Goal: Find specific fact: Find specific fact

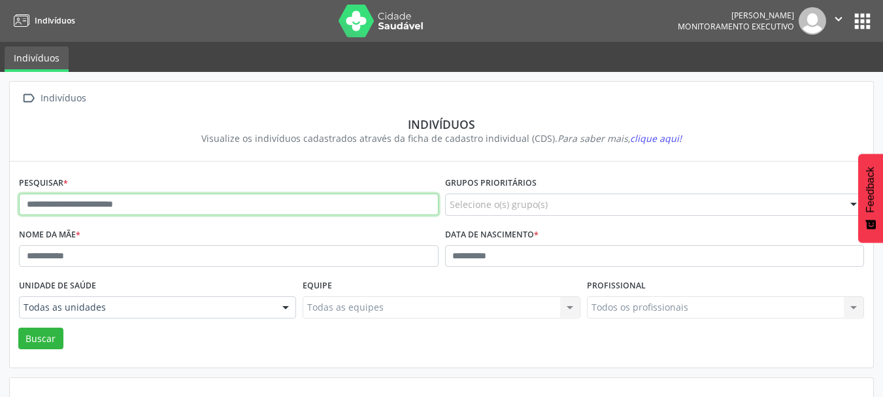
click at [174, 201] on input "text" at bounding box center [229, 204] width 420 height 22
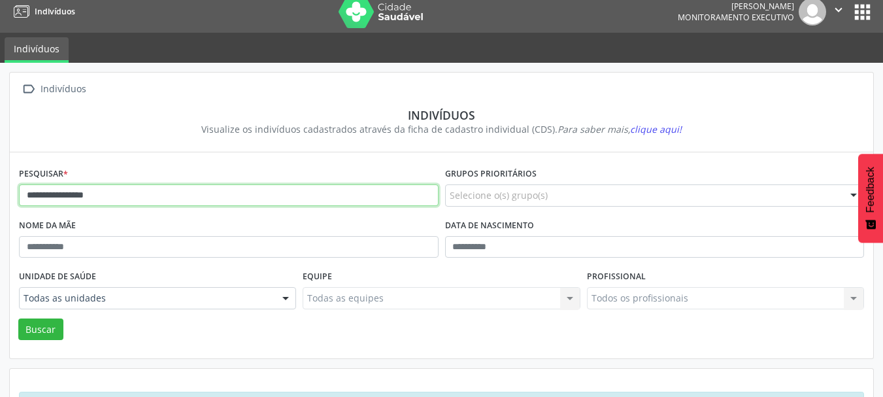
scroll to position [61, 0]
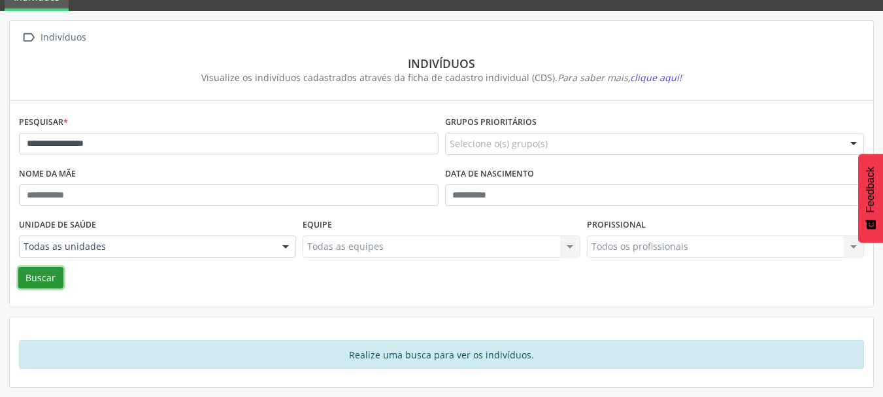
click at [42, 284] on button "Buscar" at bounding box center [40, 278] width 45 height 22
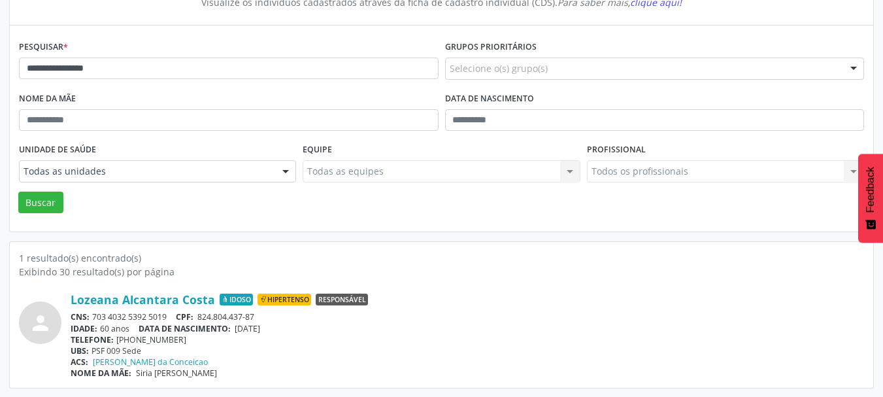
scroll to position [137, 0]
drag, startPoint x: 174, startPoint y: 317, endPoint x: 94, endPoint y: 315, distance: 79.8
click at [94, 315] on div "CNS: 703 4032 5392 5019 CPF: 824.804.437-87" at bounding box center [467, 315] width 793 height 11
copy div "703 4032 5392 5019"
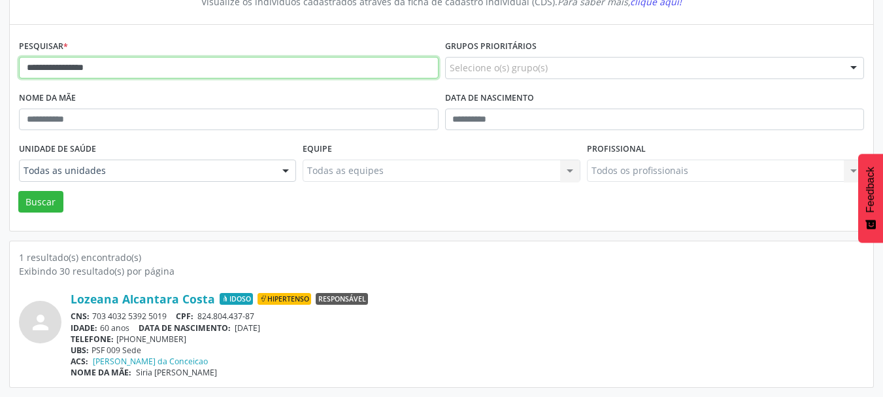
drag, startPoint x: 173, startPoint y: 68, endPoint x: 0, endPoint y: 74, distance: 172.7
click at [0, 74] on div "**********" at bounding box center [441, 165] width 883 height 461
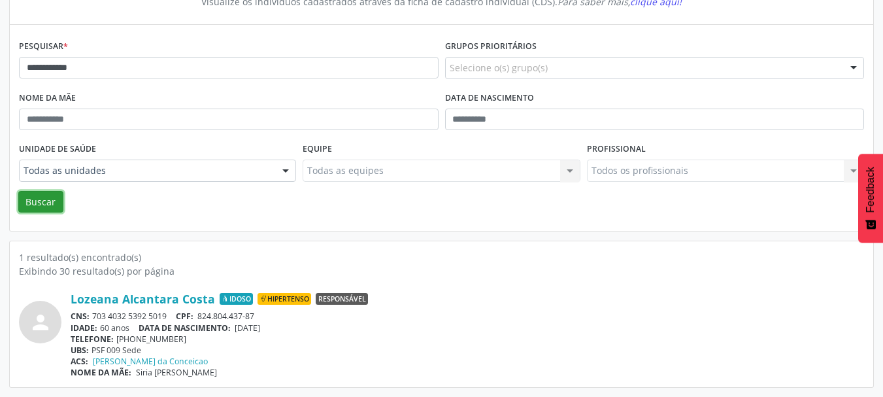
click at [41, 200] on button "Buscar" at bounding box center [40, 202] width 45 height 22
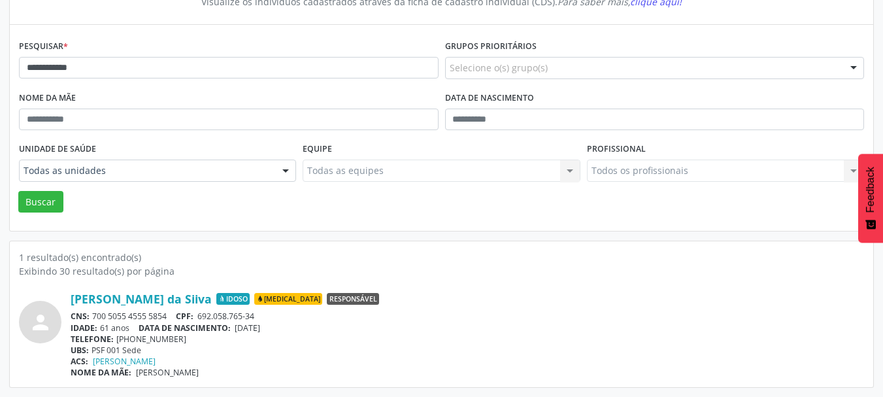
drag, startPoint x: 173, startPoint y: 312, endPoint x: 93, endPoint y: 321, distance: 79.5
click at [93, 321] on div "CNS: 700 5055 4555 5854 CPF: 692.058.765-34" at bounding box center [467, 315] width 793 height 11
copy div "700 5055 4555 5854"
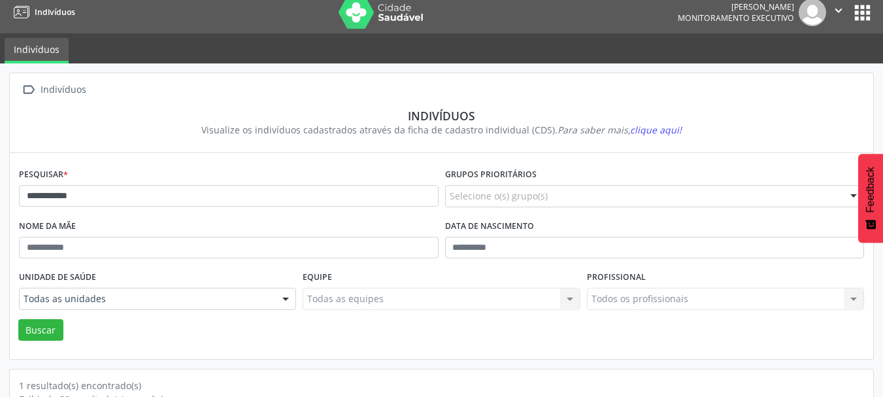
scroll to position [0, 0]
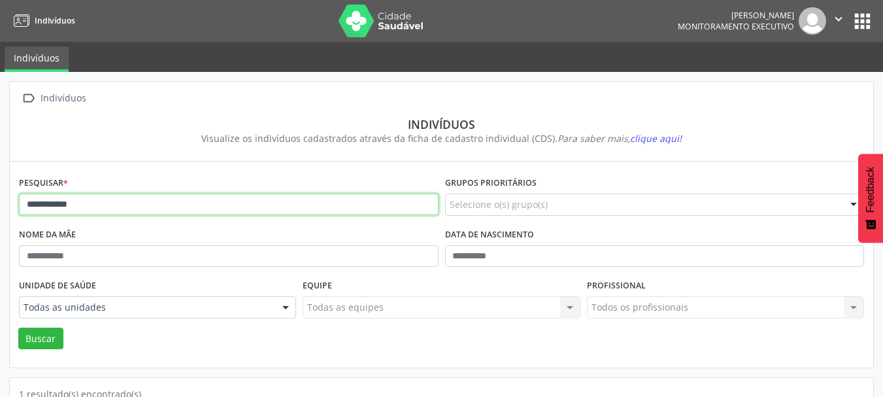
drag, startPoint x: 108, startPoint y: 208, endPoint x: 0, endPoint y: 210, distance: 108.5
click at [0, 210] on div "**********" at bounding box center [441, 302] width 883 height 461
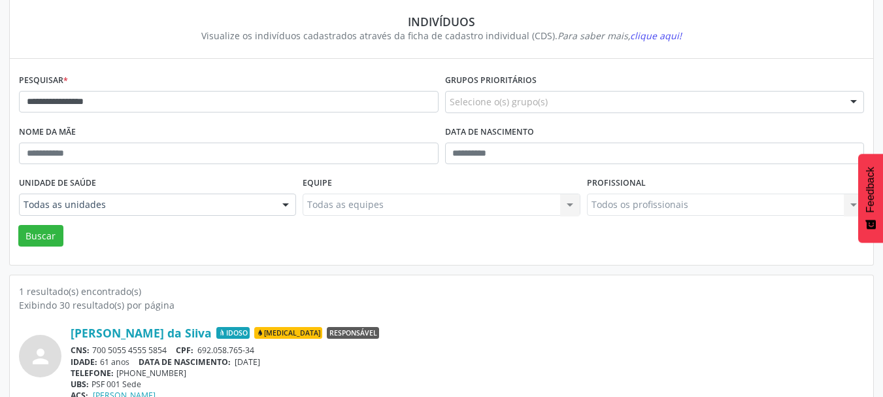
scroll to position [137, 0]
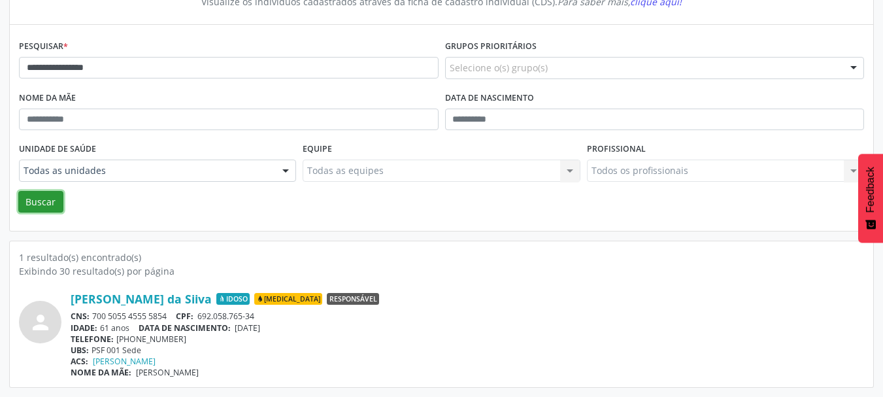
click at [48, 207] on button "Buscar" at bounding box center [40, 202] width 45 height 22
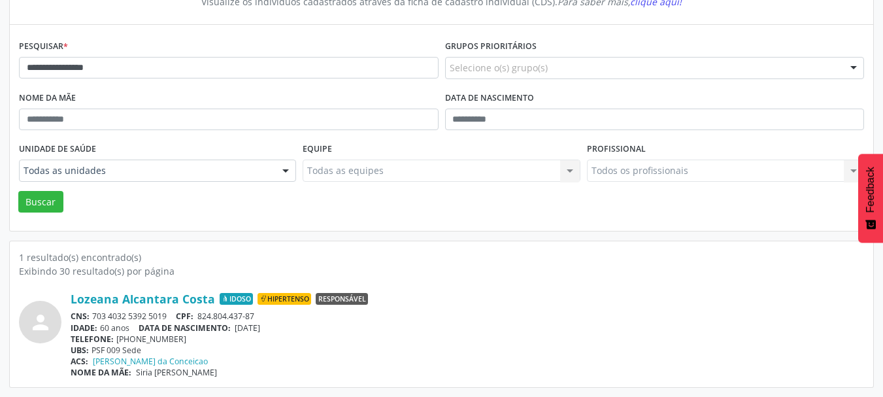
drag, startPoint x: 171, startPoint y: 314, endPoint x: 94, endPoint y: 320, distance: 77.3
click at [94, 320] on div "CNS: 703 4032 5392 5019 CPF: 824.804.437-87" at bounding box center [467, 315] width 793 height 11
copy div "703 4032 5392 5019"
click at [259, 324] on span "[DATE]" at bounding box center [247, 327] width 25 height 11
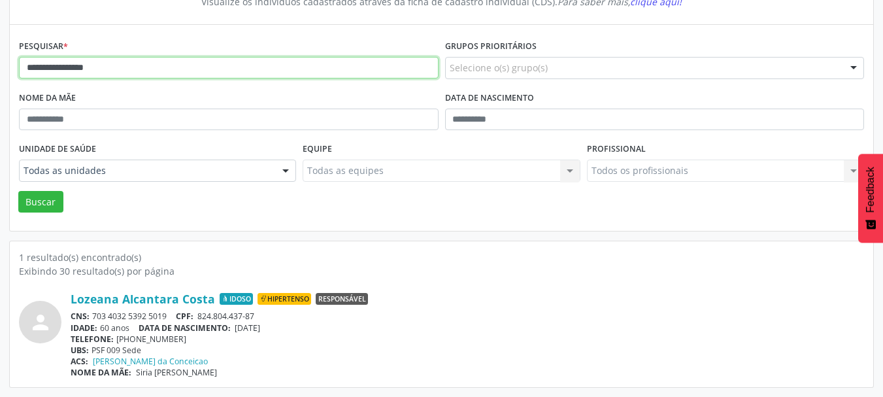
drag, startPoint x: 162, startPoint y: 68, endPoint x: 0, endPoint y: 76, distance: 162.3
click at [0, 76] on div "**********" at bounding box center [441, 165] width 883 height 461
type input "**********"
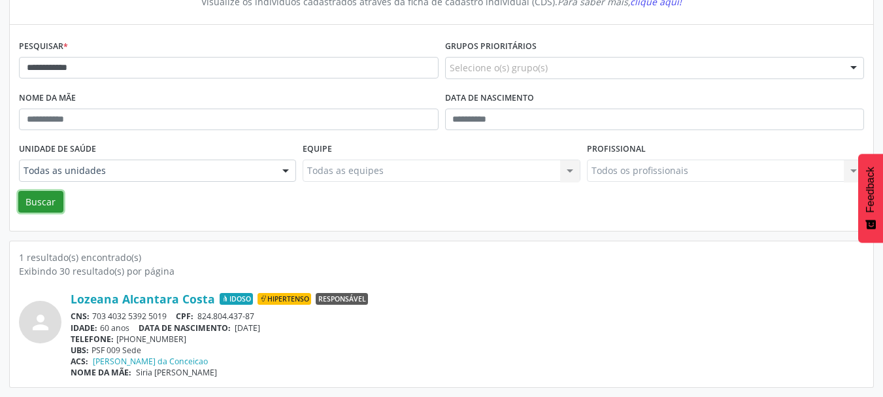
click at [31, 207] on button "Buscar" at bounding box center [40, 202] width 45 height 22
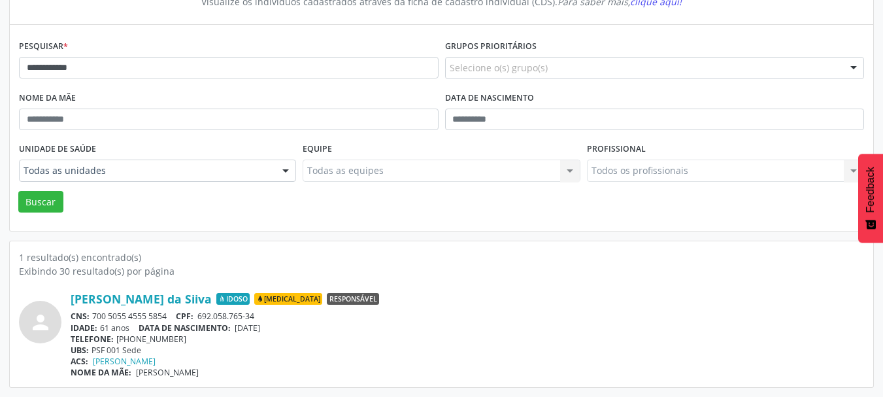
drag, startPoint x: 169, startPoint y: 318, endPoint x: 93, endPoint y: 317, distance: 75.2
click at [93, 317] on div "CNS: 700 5055 4555 5854 CPF: 692.058.765-34" at bounding box center [467, 315] width 793 height 11
copy div "700 5055 4555 5854"
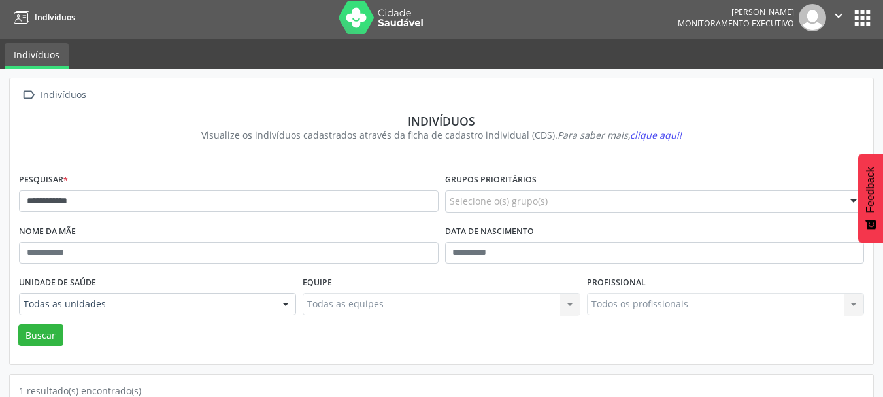
scroll to position [0, 0]
